Goal: Task Accomplishment & Management: Complete application form

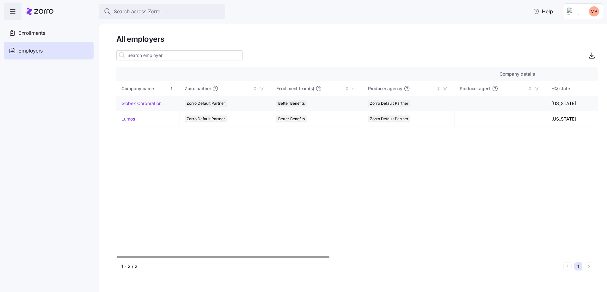
click at [148, 101] on link "Globex Corporation" at bounding box center [141, 103] width 40 height 6
click at [130, 118] on link "Lumos" at bounding box center [128, 119] width 14 height 6
click at [75, 34] on div "Enrollments" at bounding box center [49, 33] width 90 height 18
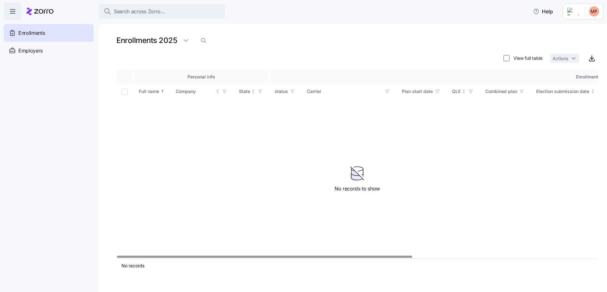
click at [178, 39] on div "Enrollments 2025" at bounding box center [154, 40] width 76 height 13
click at [188, 38] on html "Search across Zorro... Help Enrollments Employers Demo employers Prospects Demo…" at bounding box center [303, 144] width 607 height 288
click at [191, 64] on div "2026" at bounding box center [190, 66] width 11 height 7
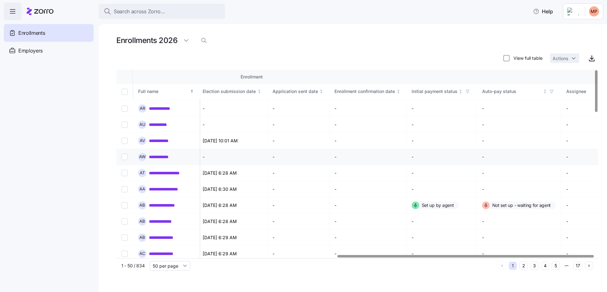
scroll to position [0, 414]
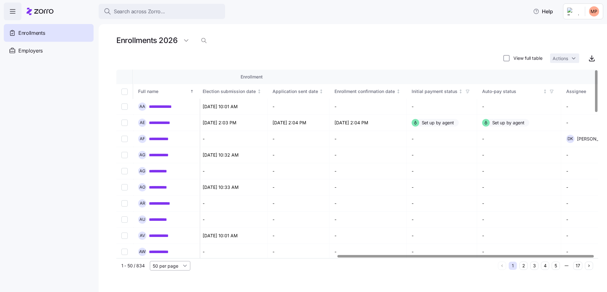
click at [169, 266] on input "50 per page" at bounding box center [170, 265] width 40 height 9
click at [173, 252] on span "150 per page" at bounding box center [169, 251] width 28 height 7
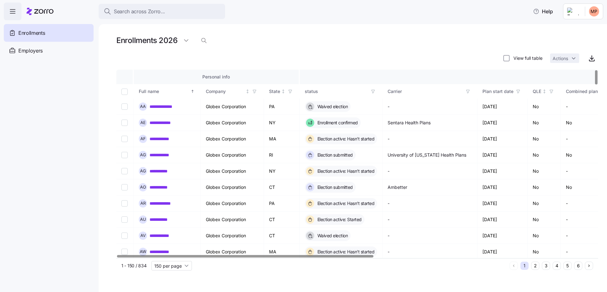
click at [467, 93] on icon "button" at bounding box center [468, 91] width 4 height 4
click at [458, 39] on div "Enrollments 2026" at bounding box center [357, 40] width 482 height 13
click at [499, 91] on div "Plan start date" at bounding box center [498, 91] width 31 height 7
click at [506, 92] on div "Plan start date" at bounding box center [498, 91] width 31 height 7
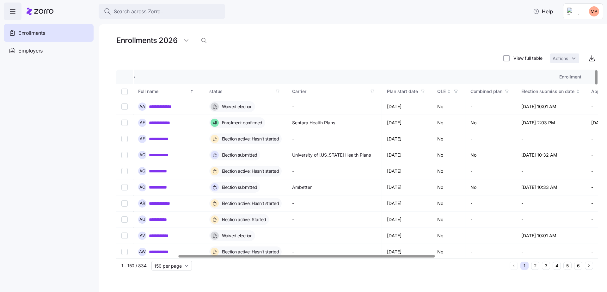
scroll to position [0, 154]
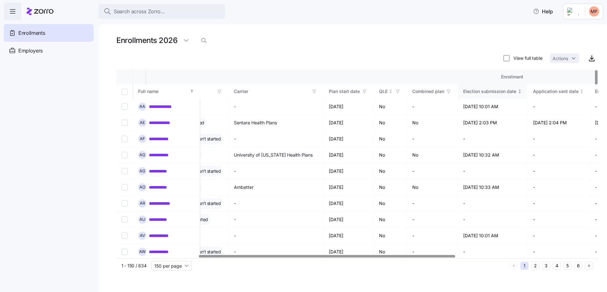
click at [507, 92] on div "Election submission date" at bounding box center [489, 91] width 53 height 7
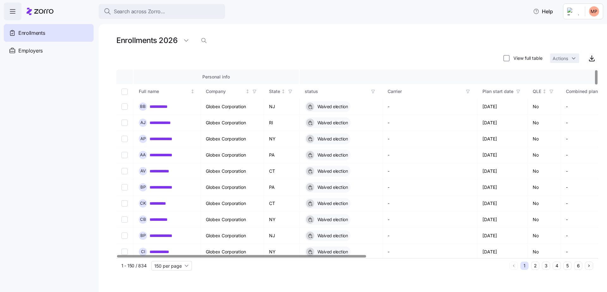
click at [511, 94] on div "Plan start date" at bounding box center [498, 91] width 31 height 7
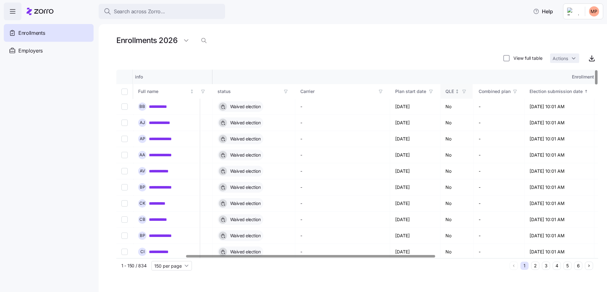
scroll to position [0, 133]
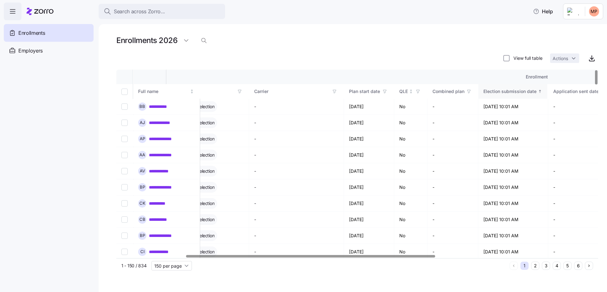
click at [526, 91] on div "Election submission date" at bounding box center [509, 91] width 53 height 7
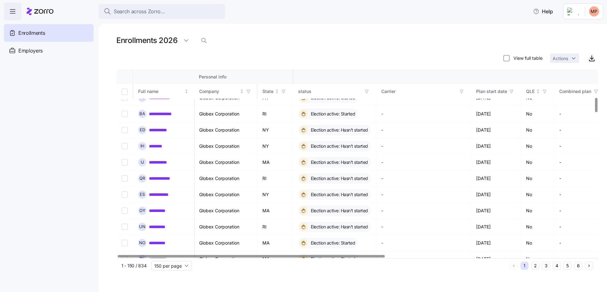
scroll to position [0, 1]
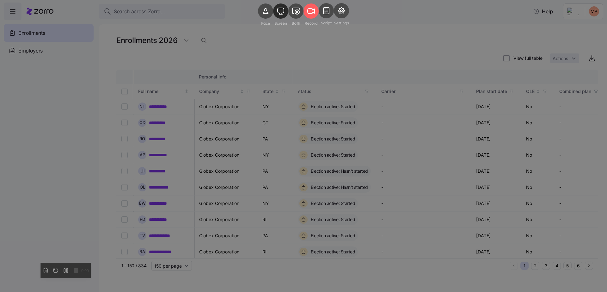
click at [275, 19] on rect at bounding box center [280, 10] width 15 height 15
click at [297, 14] on icon at bounding box center [295, 11] width 7 height 6
click at [274, 18] on rect at bounding box center [280, 10] width 15 height 15
click at [316, 19] on rect at bounding box center [311, 10] width 15 height 15
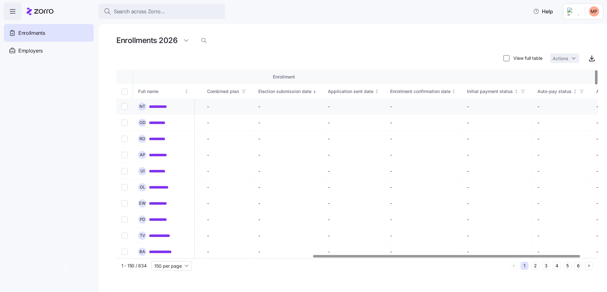
scroll to position [0, 379]
click at [127, 106] on input "Select record 1" at bounding box center [124, 106] width 6 height 6
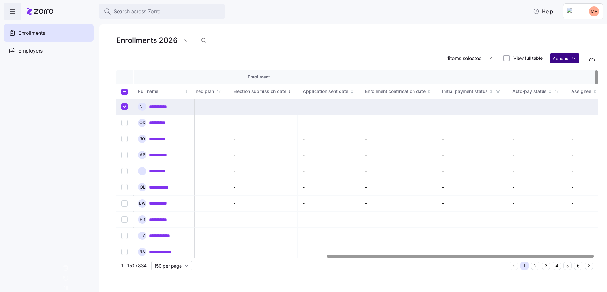
click at [565, 61] on html "**********" at bounding box center [303, 144] width 607 height 288
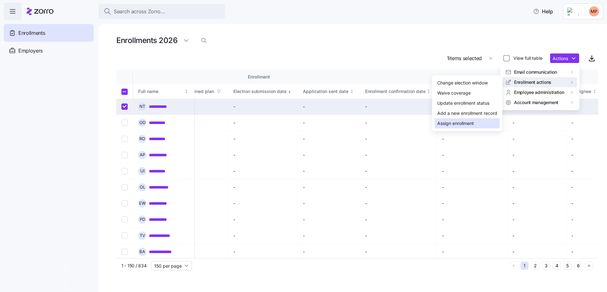
click at [463, 124] on div "Assign enrollment" at bounding box center [455, 123] width 37 height 7
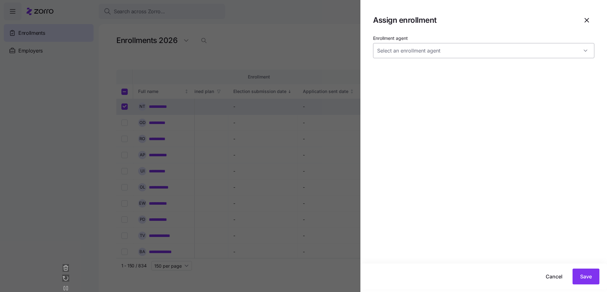
click at [478, 56] on input "Enrollment agent" at bounding box center [483, 50] width 221 height 15
click at [588, 23] on icon "button" at bounding box center [587, 20] width 8 height 8
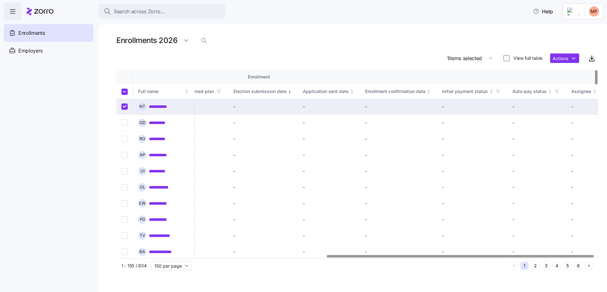
click at [124, 107] on input "Select record 1" at bounding box center [124, 106] width 6 height 6
checkbox input "false"
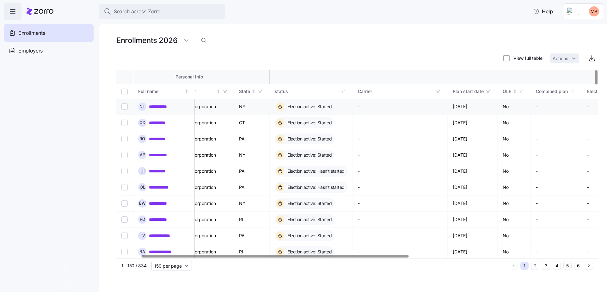
scroll to position [0, 18]
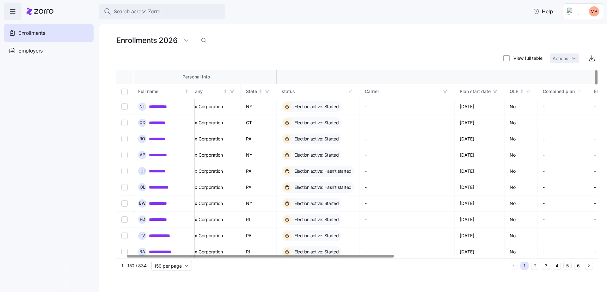
click at [355, 91] on th "status" at bounding box center [318, 91] width 83 height 15
click at [350, 91] on icon "button" at bounding box center [350, 91] width 4 height 4
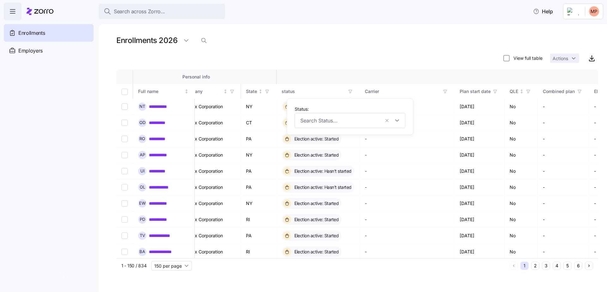
click at [538, 268] on button "2" at bounding box center [535, 266] width 8 height 8
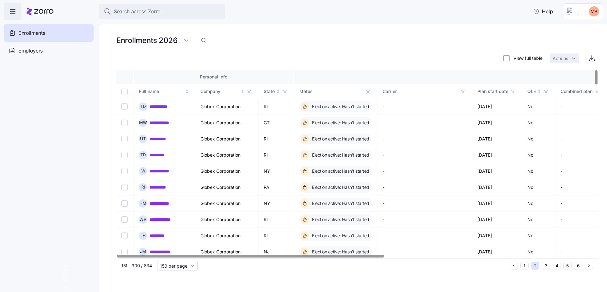
click at [367, 91] on icon "button" at bounding box center [368, 91] width 4 height 4
click at [452, 92] on div "Carrier" at bounding box center [421, 91] width 76 height 7
click at [464, 92] on icon "button" at bounding box center [463, 91] width 4 height 4
click at [433, 58] on div "View full table Actions" at bounding box center [357, 58] width 482 height 13
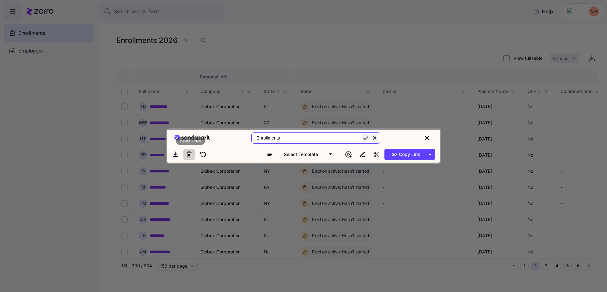
click at [190, 157] on icon at bounding box center [189, 154] width 6 height 6
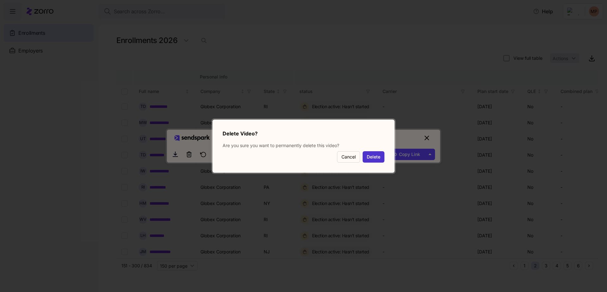
click at [372, 159] on button "Delete" at bounding box center [374, 156] width 22 height 11
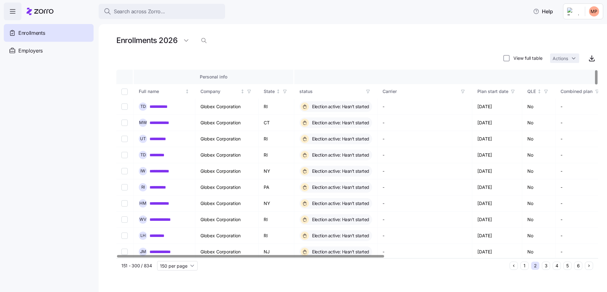
click at [367, 96] on th "status" at bounding box center [335, 91] width 83 height 15
click at [367, 92] on icon "button" at bounding box center [367, 91] width 3 height 3
click at [384, 22] on main "**********" at bounding box center [303, 144] width 607 height 288
click at [546, 265] on button "3" at bounding box center [546, 266] width 8 height 8
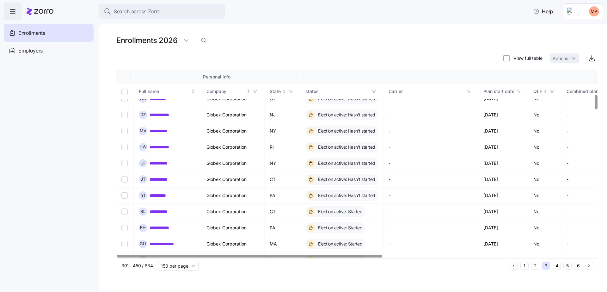
scroll to position [397, 0]
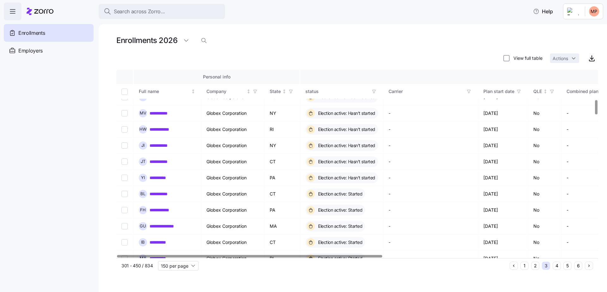
click at [559, 265] on button "4" at bounding box center [557, 266] width 8 height 8
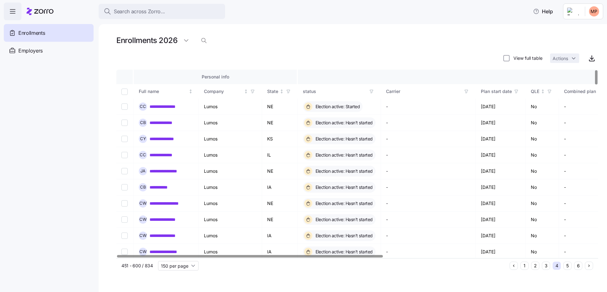
click at [374, 88] on span "button" at bounding box center [371, 91] width 7 height 7
click at [567, 266] on button "5" at bounding box center [567, 266] width 8 height 8
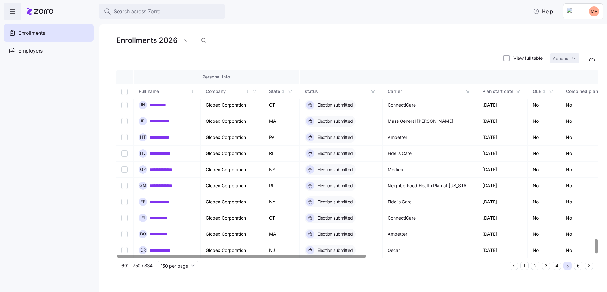
scroll to position [2214, 0]
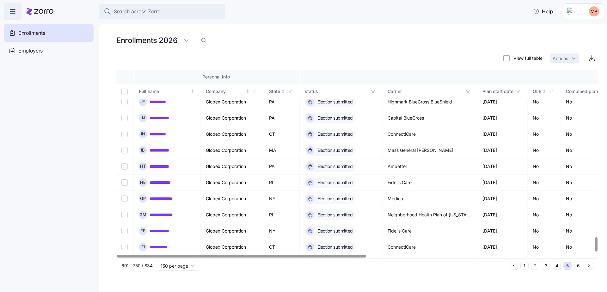
click at [372, 89] on icon "button" at bounding box center [373, 91] width 4 height 4
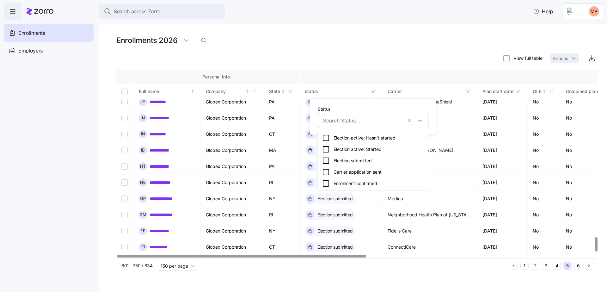
click at [372, 161] on div "Election submitted" at bounding box center [372, 161] width 101 height 8
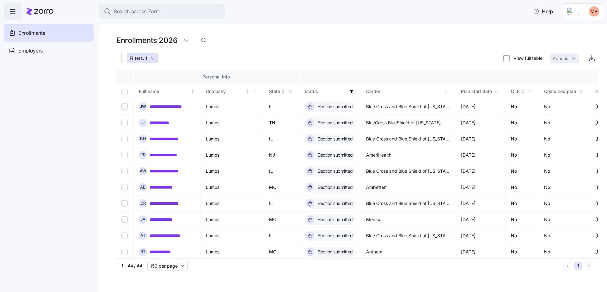
click at [360, 35] on div "Enrollments 2026" at bounding box center [357, 40] width 482 height 13
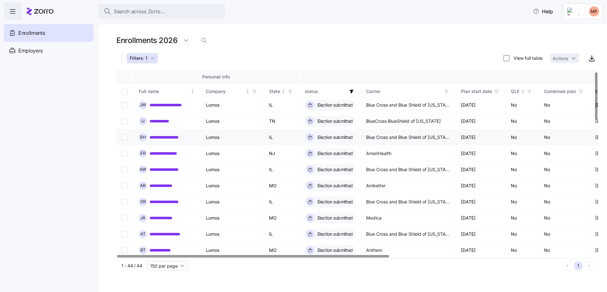
scroll to position [0, 0]
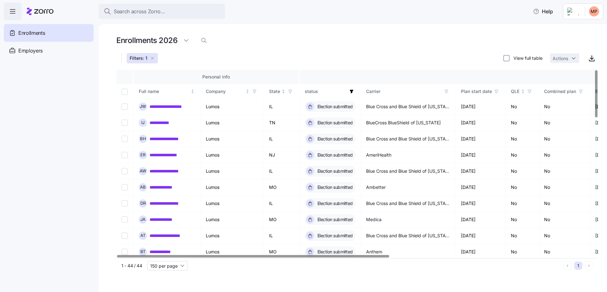
click at [446, 92] on icon "button" at bounding box center [446, 91] width 4 height 4
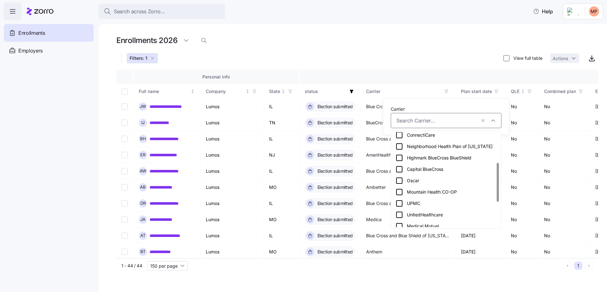
scroll to position [133, 0]
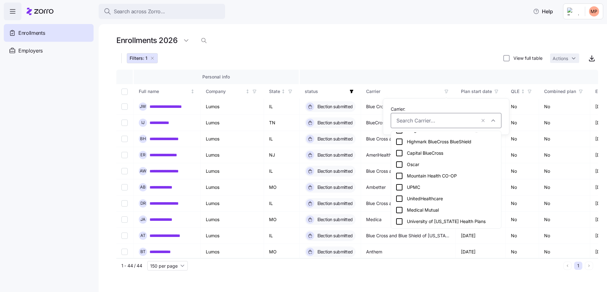
click at [443, 196] on div "UnitedHealthcare" at bounding box center [446, 199] width 101 height 8
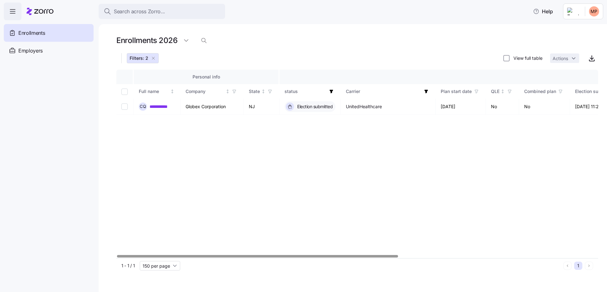
click at [427, 92] on icon "button" at bounding box center [426, 90] width 3 height 3
click at [422, 121] on button "button" at bounding box center [420, 120] width 9 height 9
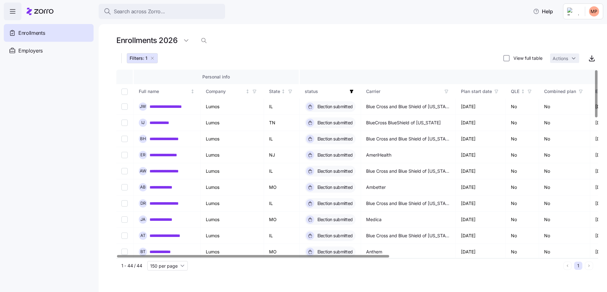
click at [428, 60] on div "Filters: 1 View full table Actions" at bounding box center [357, 58] width 482 height 13
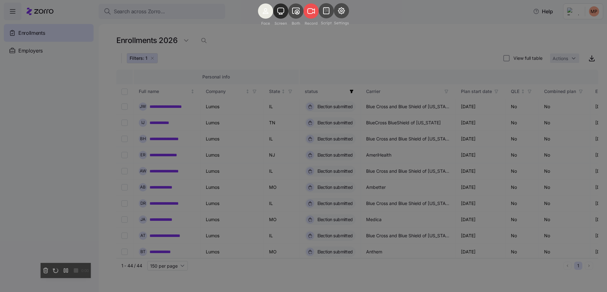
click at [314, 26] on icon at bounding box center [311, 14] width 15 height 22
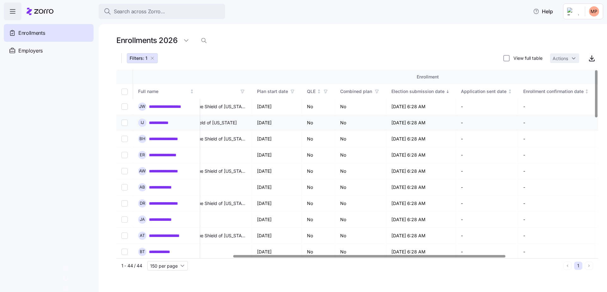
scroll to position [0, 206]
click at [127, 108] on input "Select record 1" at bounding box center [124, 106] width 6 height 6
checkbox input "true"
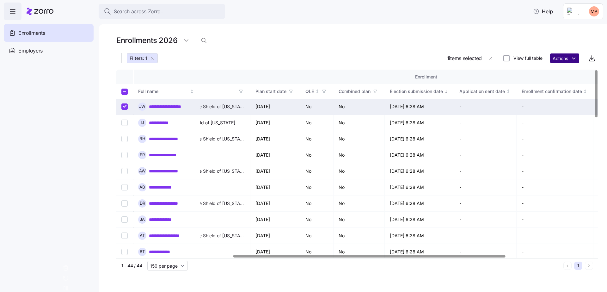
click at [569, 62] on html "**********" at bounding box center [303, 144] width 607 height 288
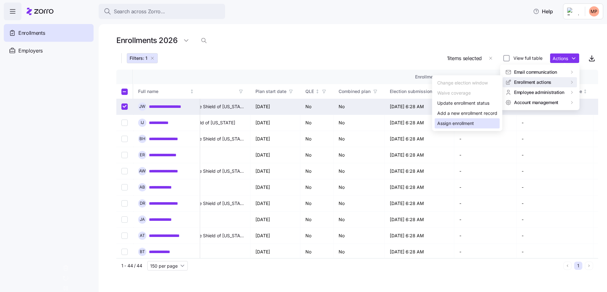
click at [467, 121] on div "Assign enrollment" at bounding box center [455, 123] width 37 height 7
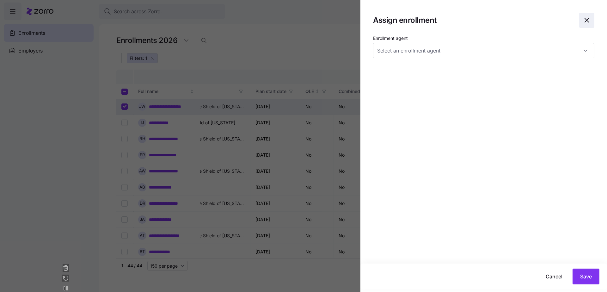
click at [591, 18] on span "button" at bounding box center [587, 20] width 15 height 15
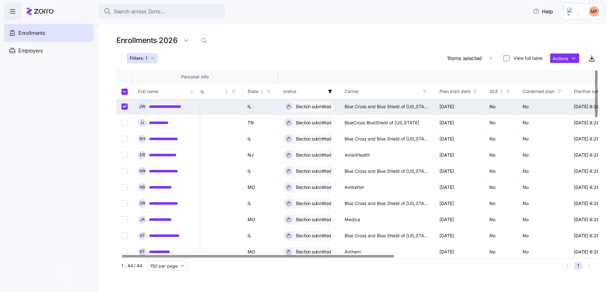
scroll to position [0, 0]
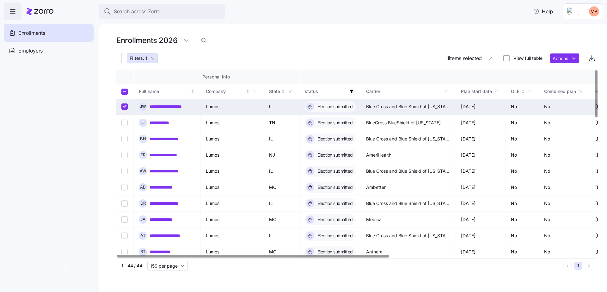
click at [181, 107] on link "**********" at bounding box center [171, 106] width 43 height 6
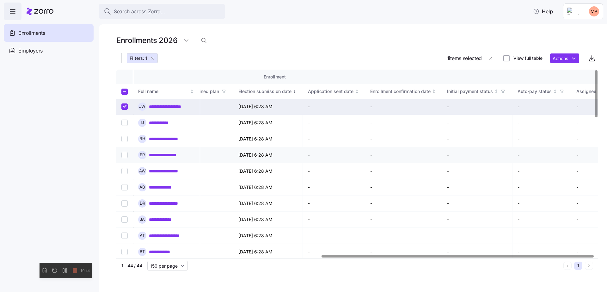
scroll to position [0, 362]
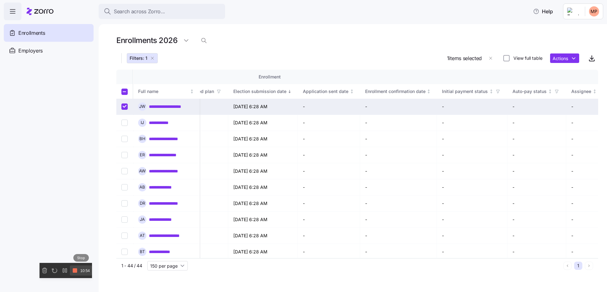
click at [79, 274] on icon at bounding box center [75, 271] width 9 height 8
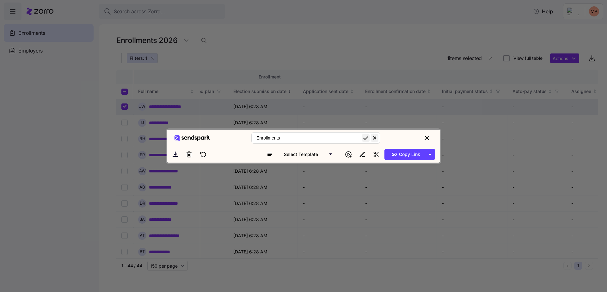
click at [311, 132] on input "Enrollments" at bounding box center [315, 137] width 129 height 11
type input "Zorro Enrollment Management"
click at [412, 159] on span "Copy Link" at bounding box center [405, 154] width 31 height 10
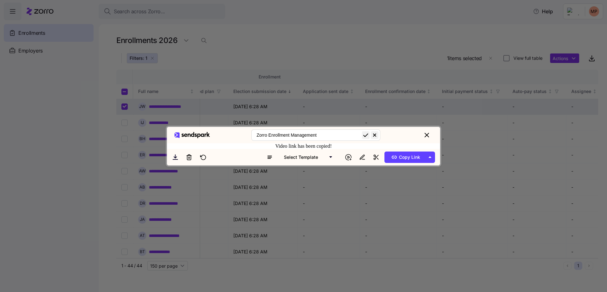
click at [289, 18] on div "Zorro Enrollment Management Video link has been copied! Select Template Copy Li…" at bounding box center [303, 146] width 607 height 292
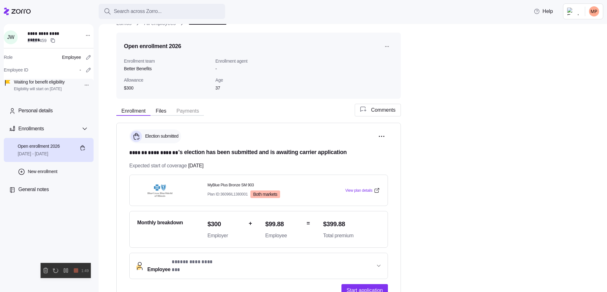
scroll to position [15, 0]
click at [385, 114] on button "Comments" at bounding box center [377, 109] width 47 height 13
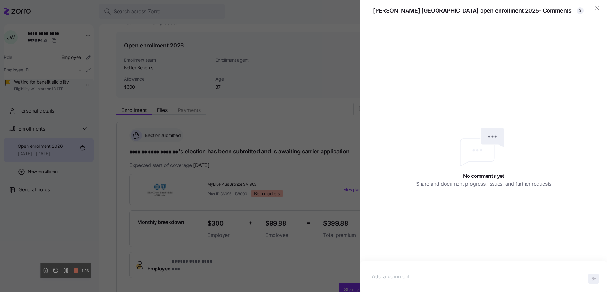
click at [435, 277] on p at bounding box center [484, 277] width 224 height 8
click at [592, 280] on icon "button" at bounding box center [593, 278] width 3 height 3
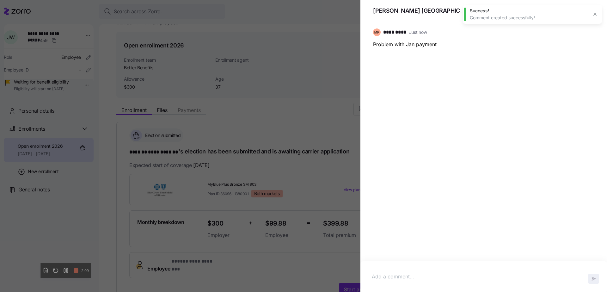
click at [308, 86] on div at bounding box center [303, 146] width 607 height 292
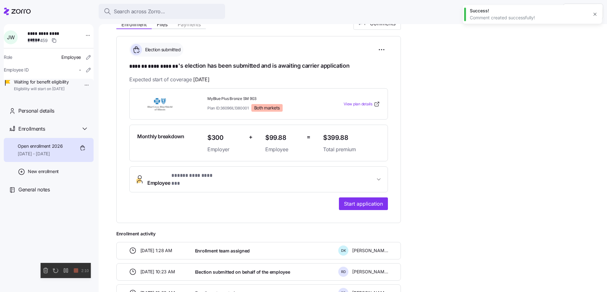
scroll to position [111, 0]
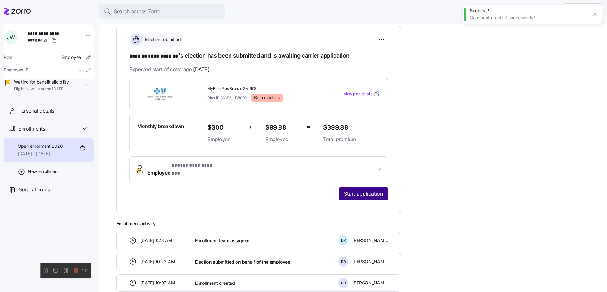
click at [372, 190] on span "Start application" at bounding box center [363, 194] width 39 height 8
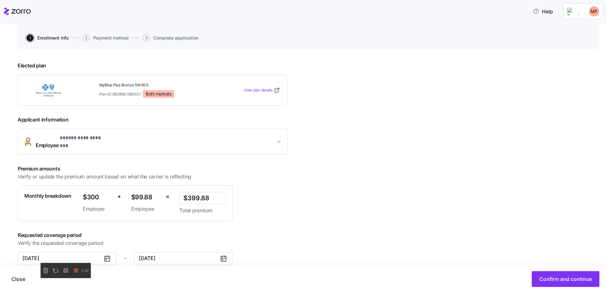
scroll to position [65, 0]
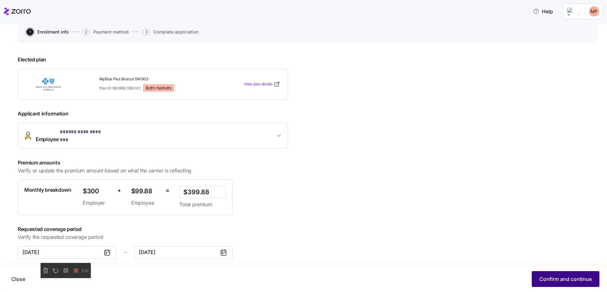
click at [556, 279] on span "Confirm and continue" at bounding box center [565, 279] width 52 height 8
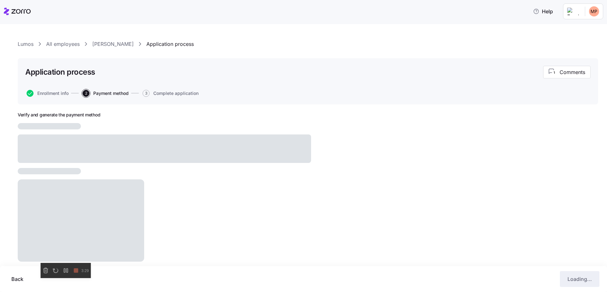
scroll to position [12, 0]
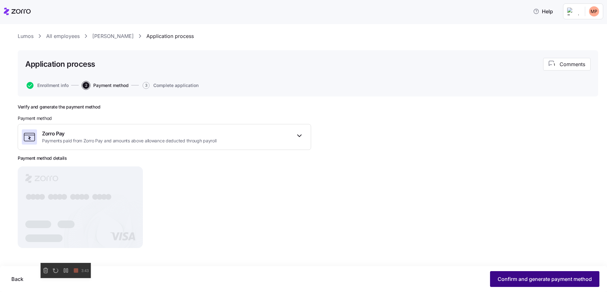
click at [517, 280] on span "Confirm and generate payment method" at bounding box center [545, 279] width 94 height 8
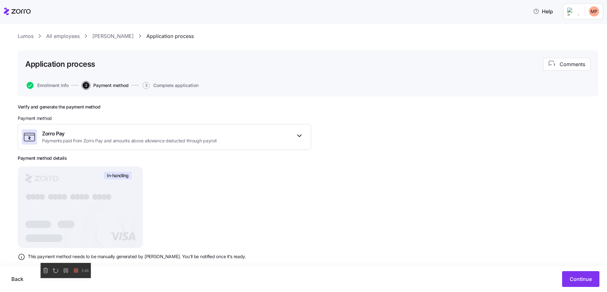
scroll to position [25, 0]
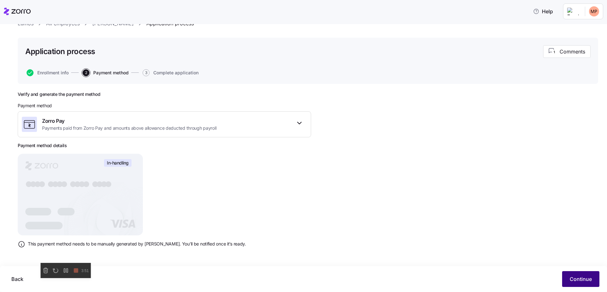
click at [575, 280] on span "Continue" at bounding box center [581, 279] width 22 height 8
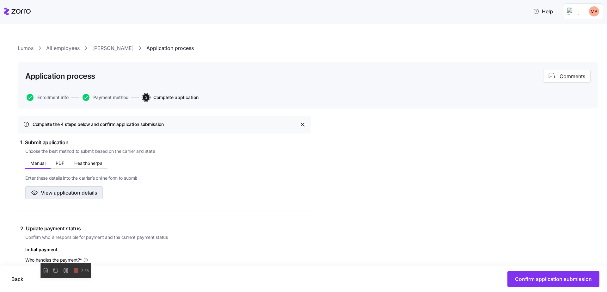
click at [78, 195] on span "View application details" at bounding box center [69, 193] width 57 height 8
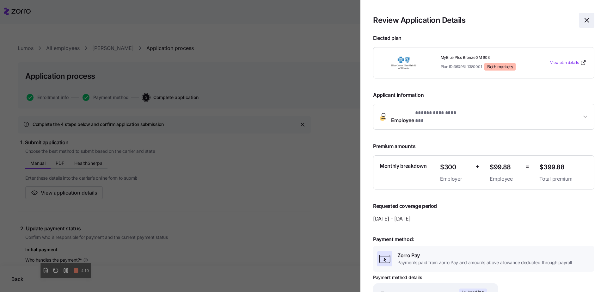
click at [583, 21] on icon "button" at bounding box center [587, 20] width 8 height 8
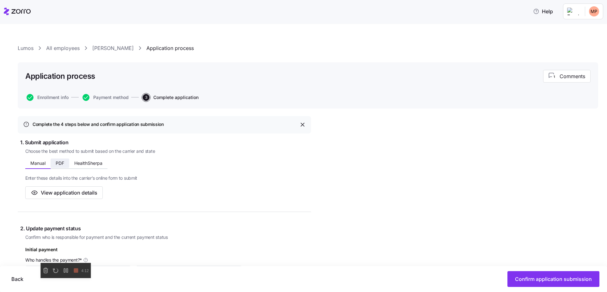
click at [61, 166] on button "PDF" at bounding box center [60, 162] width 19 height 9
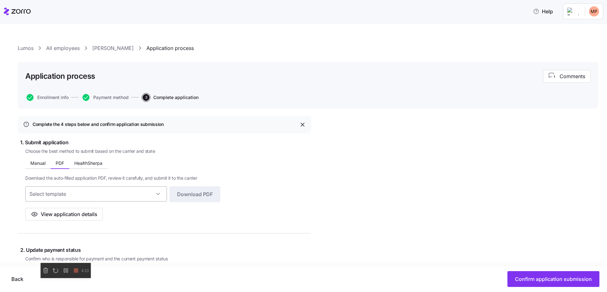
click at [156, 192] on input at bounding box center [96, 193] width 142 height 15
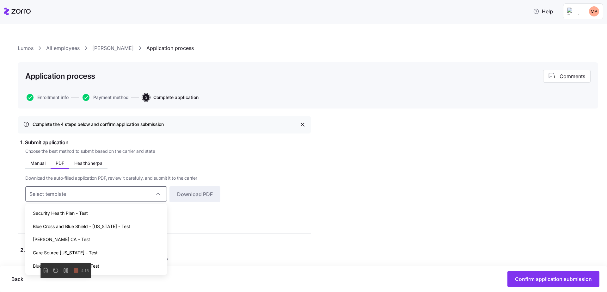
click at [163, 169] on div "Download the auto-filled application PDF, review it carefully, and submit it to…" at bounding box center [122, 195] width 195 height 52
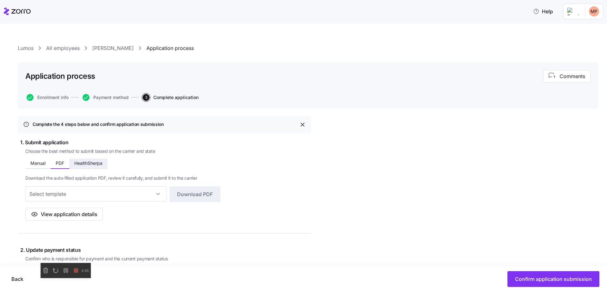
click at [96, 166] on button "HealthSherpa" at bounding box center [88, 162] width 38 height 9
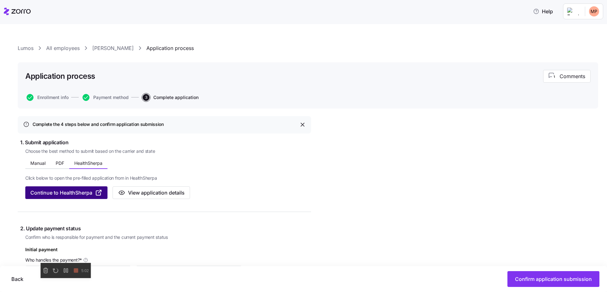
click at [92, 194] on span "Continue to HealthSherpa" at bounding box center [61, 193] width 62 height 8
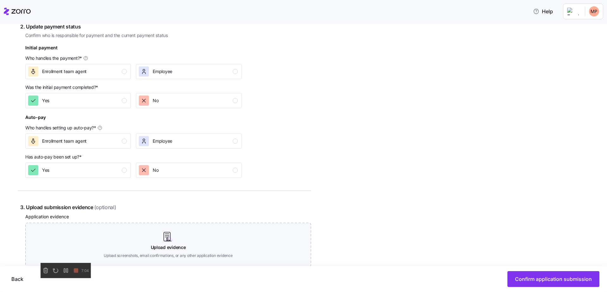
scroll to position [194, 0]
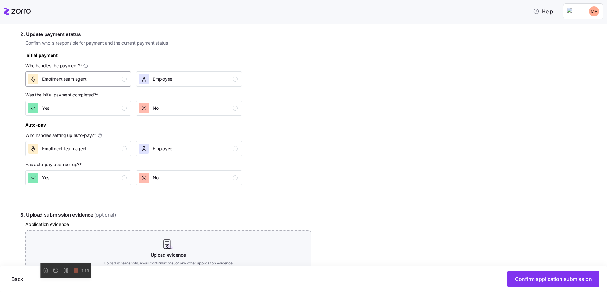
click at [113, 80] on div "Enrollment team agent" at bounding box center [77, 79] width 99 height 10
click at [114, 110] on div "Yes" at bounding box center [77, 108] width 99 height 10
click at [104, 150] on div "Enrollment team agent" at bounding box center [77, 149] width 99 height 10
click at [183, 144] on div "Employee" at bounding box center [188, 149] width 99 height 10
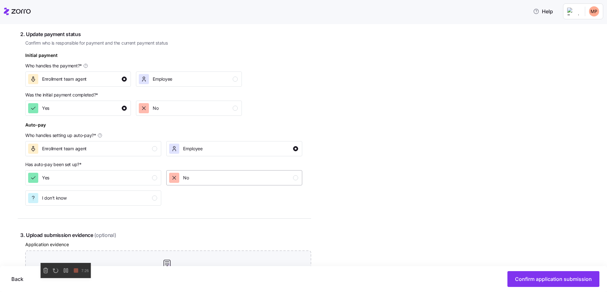
click at [208, 173] on div "No" at bounding box center [233, 178] width 129 height 10
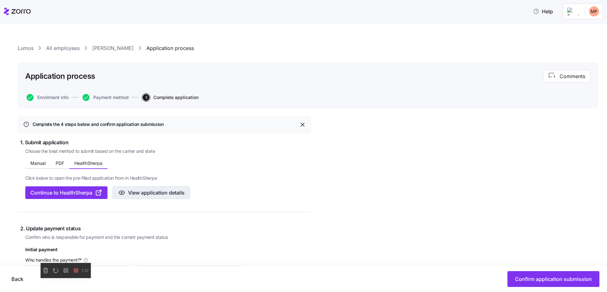
click at [172, 192] on span "View application details" at bounding box center [156, 193] width 57 height 8
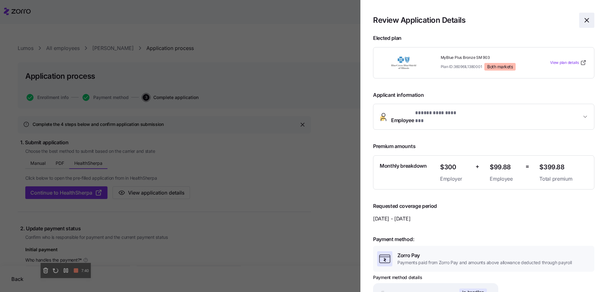
click at [586, 18] on span "button" at bounding box center [587, 20] width 15 height 15
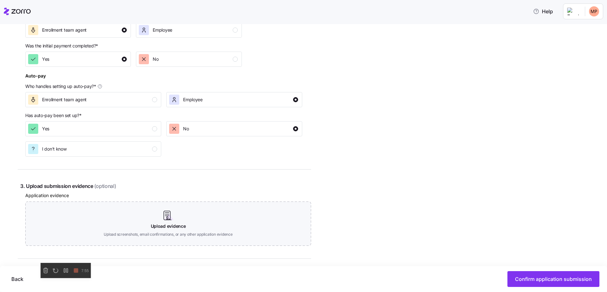
scroll to position [333, 0]
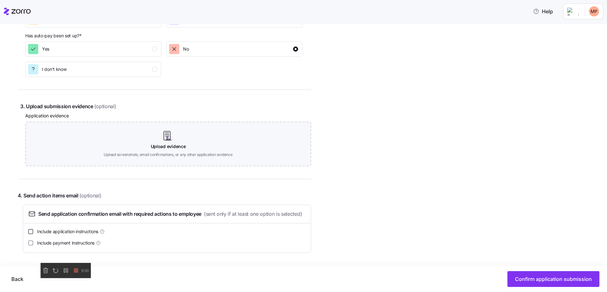
click at [33, 233] on input "Include application instructions" at bounding box center [30, 231] width 5 height 5
checkbox input "true"
click at [33, 247] on div "Send application confirmation email with required actions to employee (sent onl…" at bounding box center [167, 229] width 288 height 48
click at [33, 242] on input "Include payment Instructions" at bounding box center [30, 242] width 5 height 5
click at [33, 243] on input "Include payment Instructions" at bounding box center [30, 242] width 5 height 5
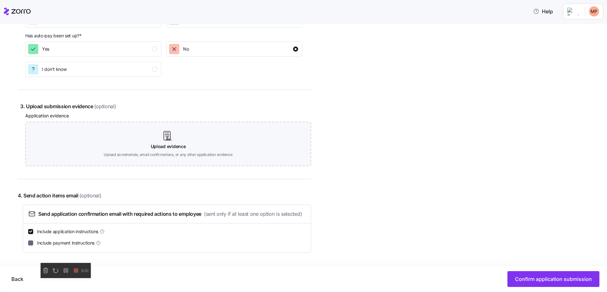
checkbox input "false"
click at [33, 233] on input "Include application instructions" at bounding box center [30, 231] width 5 height 5
click at [33, 232] on input "Include application instructions" at bounding box center [30, 231] width 5 height 5
checkbox input "true"
click at [33, 242] on input "Include payment Instructions" at bounding box center [30, 242] width 5 height 5
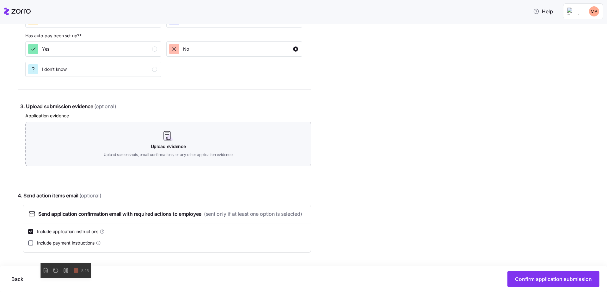
checkbox input "true"
click at [529, 275] on button "Confirm application submission" at bounding box center [554, 279] width 92 height 16
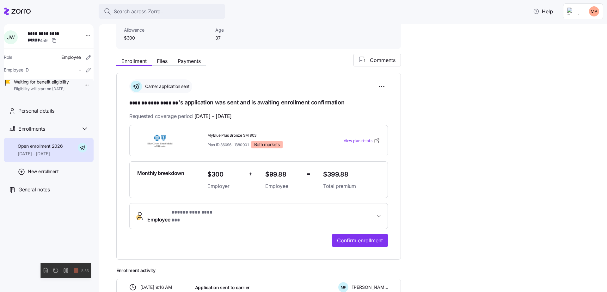
scroll to position [99, 0]
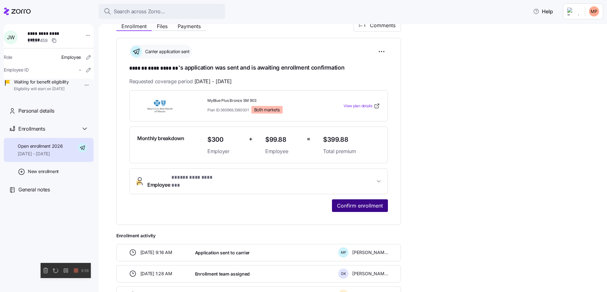
click at [372, 202] on span "Confirm enrollment" at bounding box center [360, 206] width 46 height 8
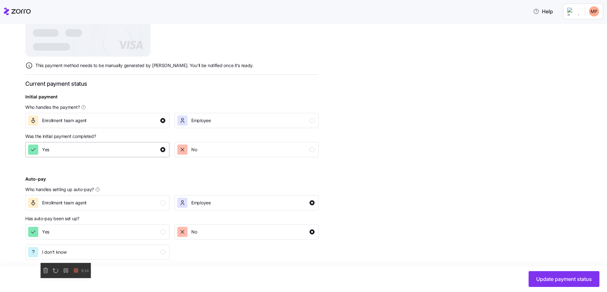
scroll to position [196, 0]
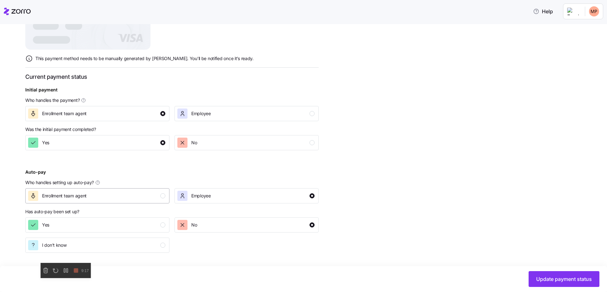
click at [153, 197] on div "Enrollment team agent" at bounding box center [96, 196] width 137 height 10
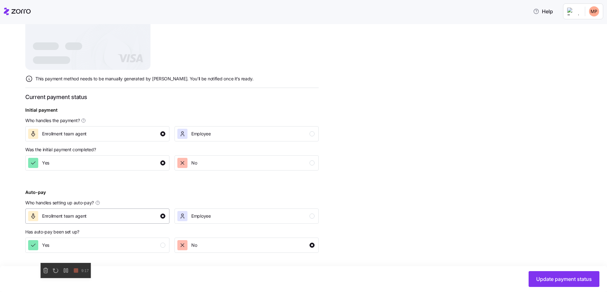
scroll to position [176, 0]
click at [151, 245] on div "Yes" at bounding box center [96, 245] width 137 height 10
click at [591, 285] on button "Update payment status" at bounding box center [564, 279] width 71 height 16
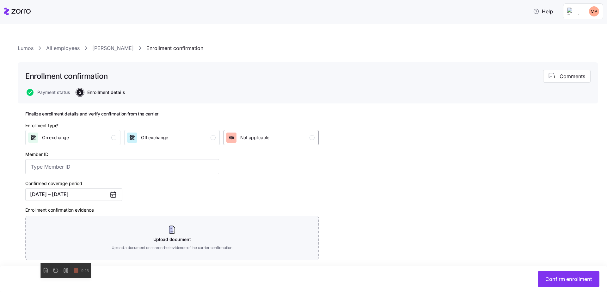
scroll to position [40, 0]
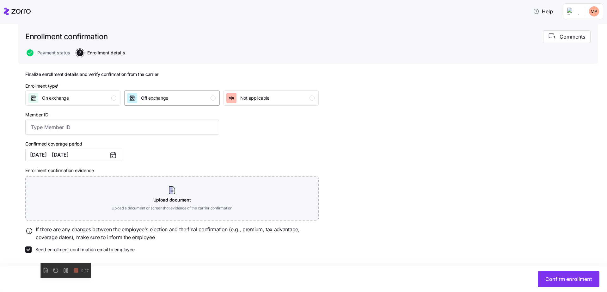
click at [210, 101] on div "Off exchange" at bounding box center [171, 98] width 88 height 10
click at [83, 127] on input "Member ID" at bounding box center [122, 127] width 194 height 15
click at [564, 274] on button "Confirm enrollment" at bounding box center [569, 279] width 62 height 16
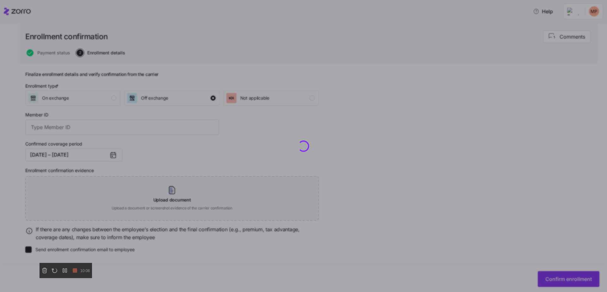
checkbox input "false"
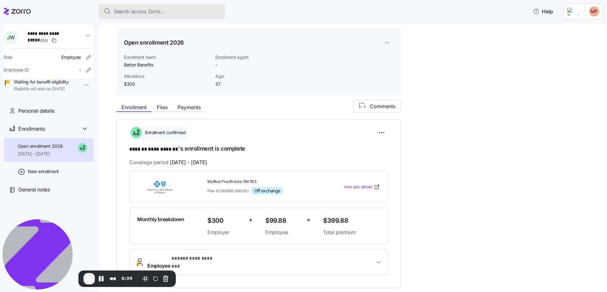
scroll to position [1, 0]
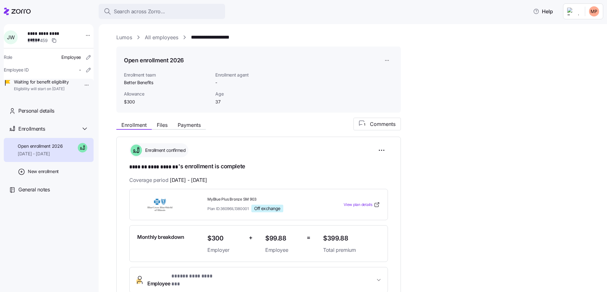
click at [364, 80] on div "Enrollment team Better Benefits Enrollment agent -" at bounding box center [258, 78] width 274 height 19
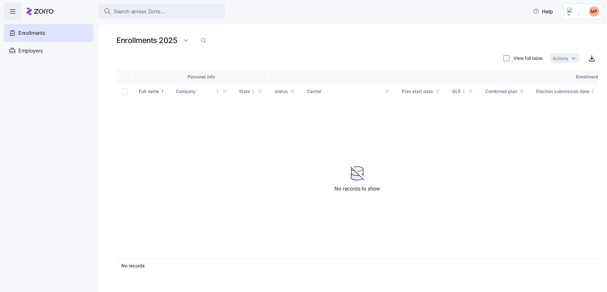
click at [194, 38] on div "Enrollments 2025" at bounding box center [357, 40] width 482 height 13
click at [189, 39] on html "Search across Zorro... Help Enrollments Employers Demo employers Prospects Demo…" at bounding box center [303, 144] width 607 height 288
click at [191, 65] on div "2026" at bounding box center [190, 66] width 11 height 7
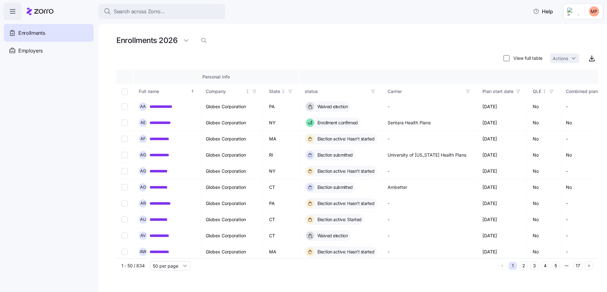
click at [245, 34] on div "**********" at bounding box center [353, 158] width 508 height 268
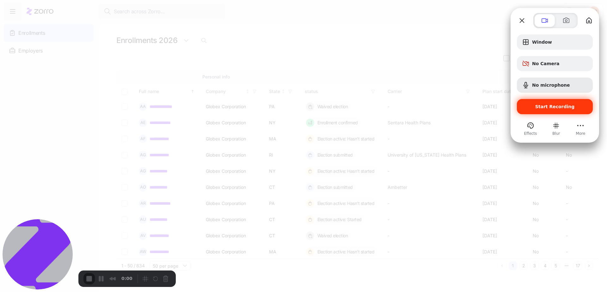
click at [539, 111] on div "Start Recording" at bounding box center [555, 106] width 76 height 15
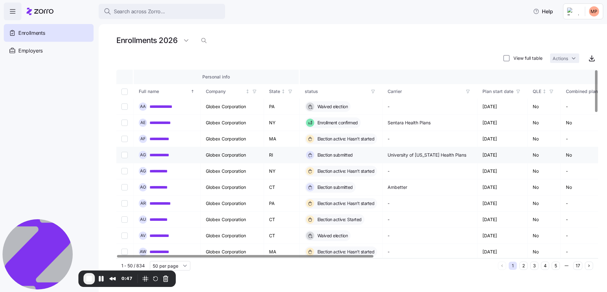
click at [169, 152] on link "**********" at bounding box center [163, 155] width 27 height 6
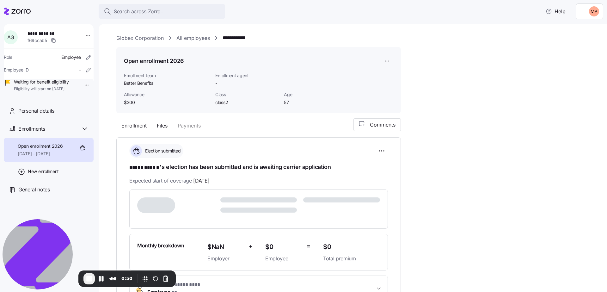
scroll to position [40, 0]
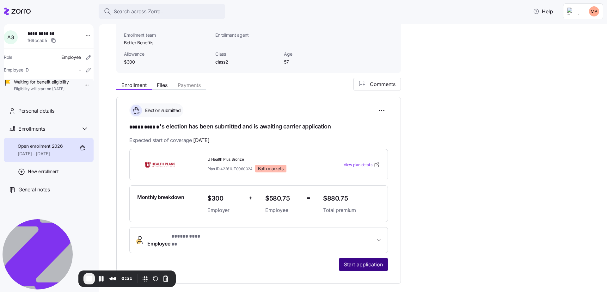
click at [368, 261] on span "Start application" at bounding box center [363, 265] width 39 height 8
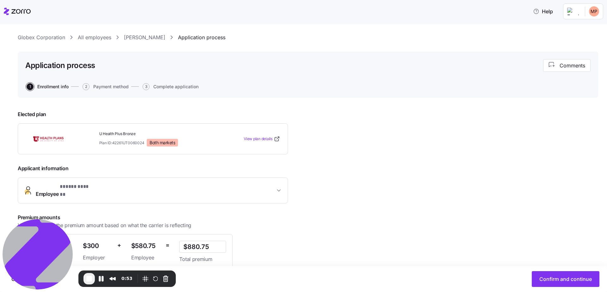
scroll to position [65, 0]
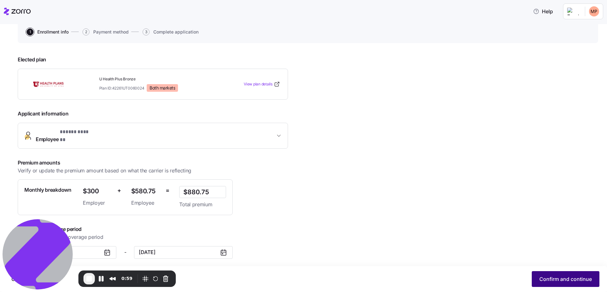
click at [558, 280] on span "Confirm and continue" at bounding box center [565, 279] width 52 height 8
click at [557, 272] on button "Confirm and continue" at bounding box center [566, 279] width 68 height 16
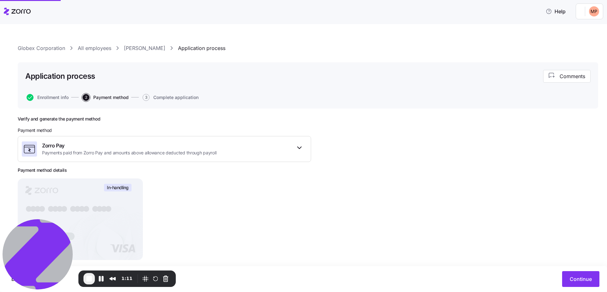
scroll to position [25, 0]
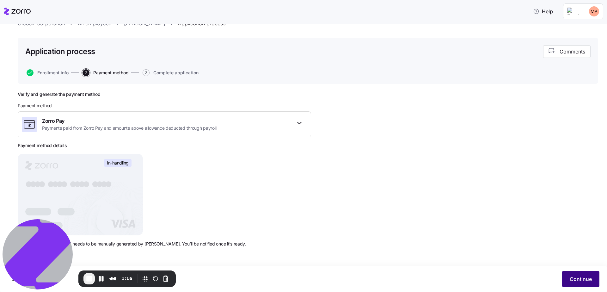
click at [589, 277] on span "Continue" at bounding box center [581, 279] width 22 height 8
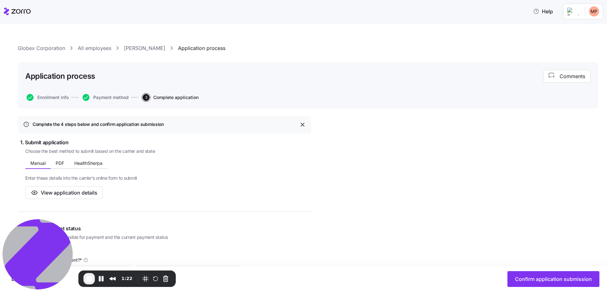
click at [56, 168] on div "Manual PDF HealthSherpa" at bounding box center [66, 163] width 82 height 9
click at [59, 157] on div "Choose the best method to submit based on the carrier and state Manual PDF Heal…" at bounding box center [168, 173] width 286 height 51
click at [60, 163] on span "PDF" at bounding box center [60, 163] width 9 height 4
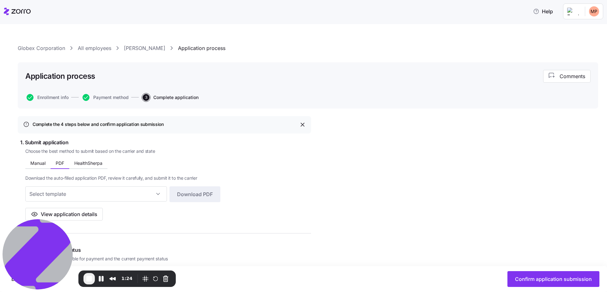
scroll to position [75, 0]
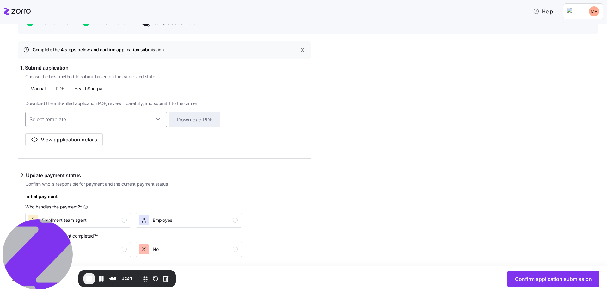
click at [146, 122] on input at bounding box center [96, 119] width 142 height 15
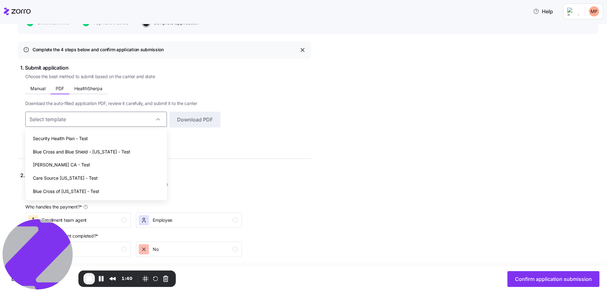
click at [174, 99] on div "Download the auto-filled application PDF, review it carefully, and submit it to…" at bounding box center [122, 120] width 195 height 52
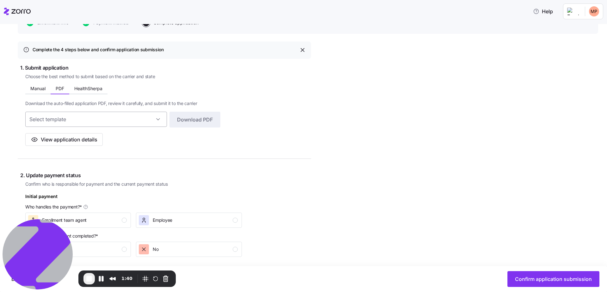
click at [146, 116] on input at bounding box center [96, 119] width 142 height 15
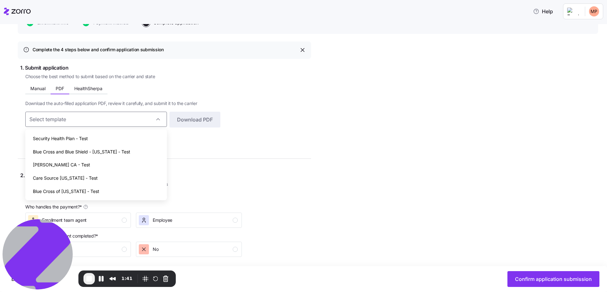
click at [135, 140] on div "Security Health Plan - Test" at bounding box center [96, 138] width 137 height 13
type input "Security Health Plan - Test"
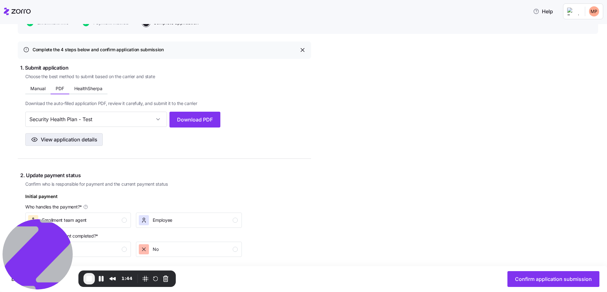
click at [75, 144] on button "View application details" at bounding box center [63, 139] width 77 height 13
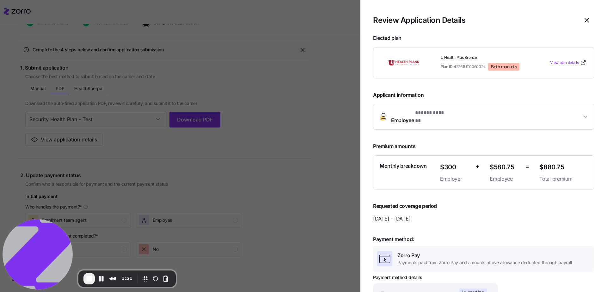
click at [144, 111] on div at bounding box center [303, 146] width 607 height 292
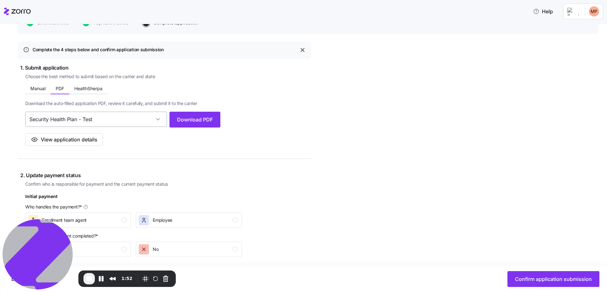
click at [142, 120] on input "Security Health Plan - Test" at bounding box center [96, 119] width 142 height 15
click at [203, 150] on div "Complete the 4 steps below and confirm application submission 1. Submit applica…" at bounding box center [164, 271] width 293 height 461
click at [206, 117] on span "Download PDF" at bounding box center [195, 120] width 36 height 8
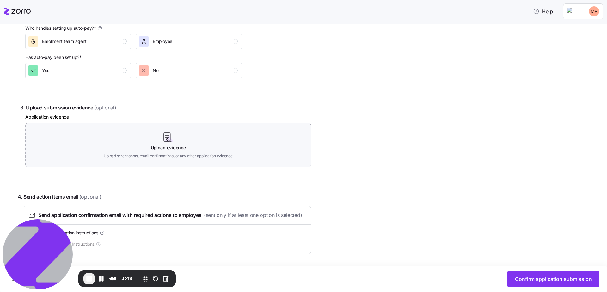
scroll to position [334, 0]
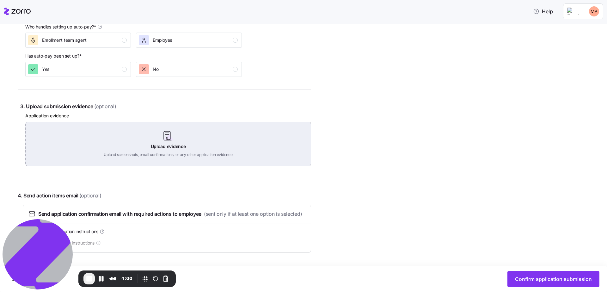
click at [196, 135] on div "Upload evidence Upload screenshots, email confirmations, or any other applicati…" at bounding box center [168, 144] width 286 height 44
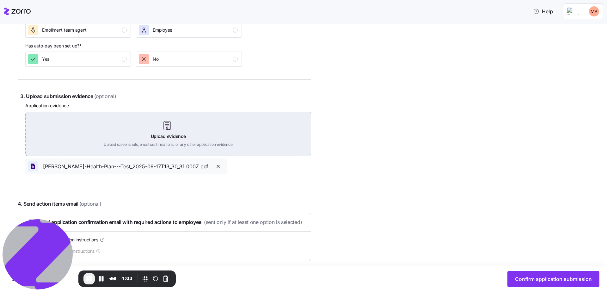
click at [177, 133] on div "Upload evidence Upload screenshots, email confirmations, or any other applicati…" at bounding box center [168, 134] width 286 height 44
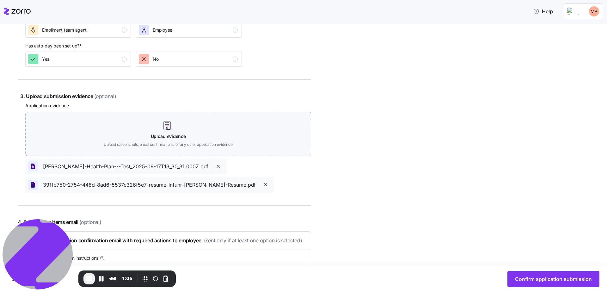
scroll to position [371, 0]
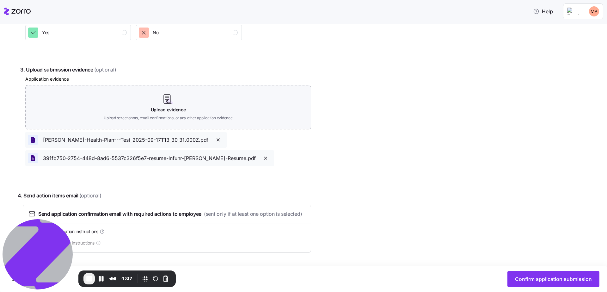
click at [260, 153] on button "button" at bounding box center [266, 158] width 12 height 11
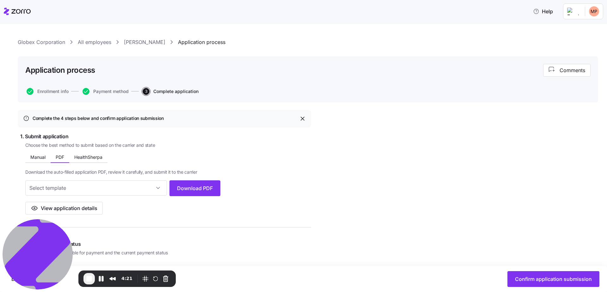
scroll to position [0, 0]
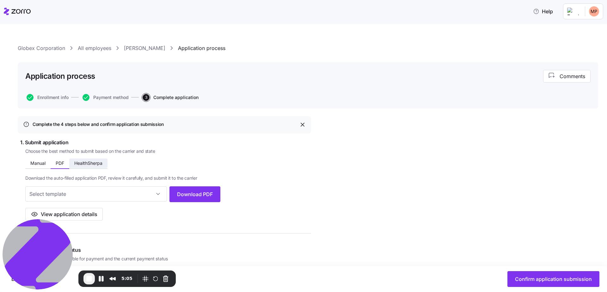
click at [98, 164] on span "HealthSherpa" at bounding box center [88, 163] width 28 height 4
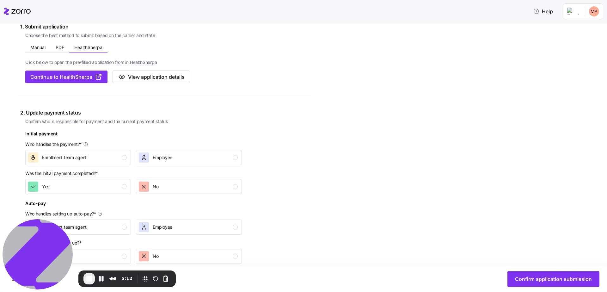
scroll to position [144, 0]
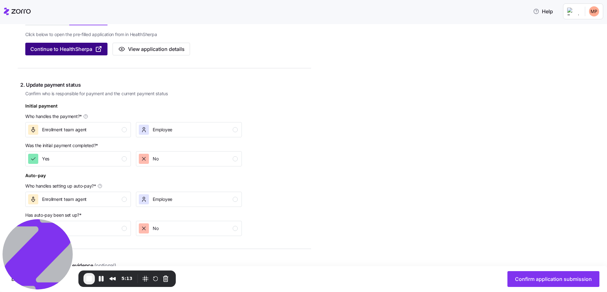
click at [75, 44] on button "Continue to HealthSherpa" at bounding box center [66, 49] width 82 height 13
click at [225, 25] on div "Choose the best method to submit based on the carrier and state Manual PDF Heal…" at bounding box center [168, 29] width 286 height 51
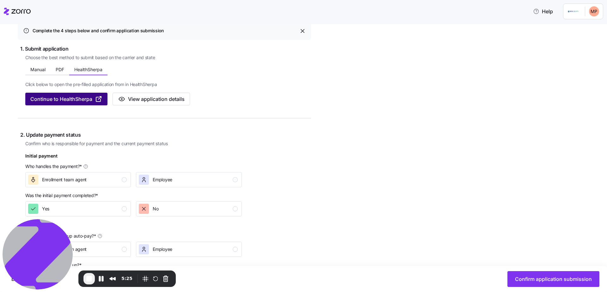
click at [87, 96] on span "Continue to HealthSherpa" at bounding box center [61, 99] width 62 height 8
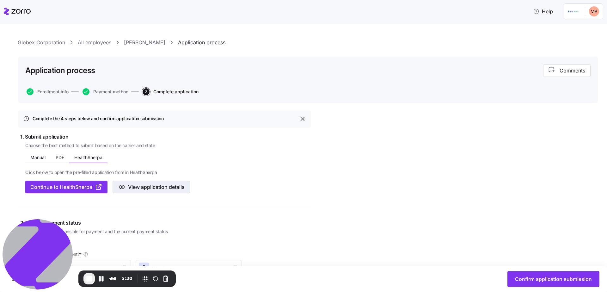
click at [167, 182] on button "View application details" at bounding box center [151, 187] width 77 height 13
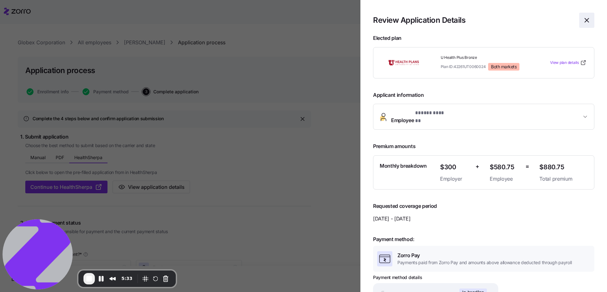
click at [586, 19] on span "button" at bounding box center [587, 20] width 15 height 15
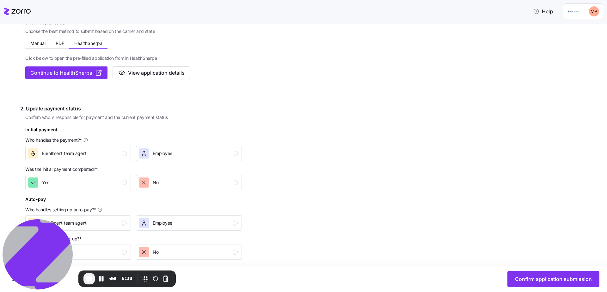
scroll to position [82, 0]
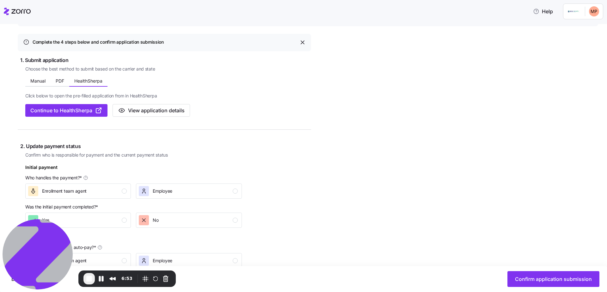
click at [87, 284] on div "6:53" at bounding box center [126, 278] width 97 height 16
click at [87, 279] on span "End Recording" at bounding box center [89, 279] width 8 height 8
